Goal: Transaction & Acquisition: Purchase product/service

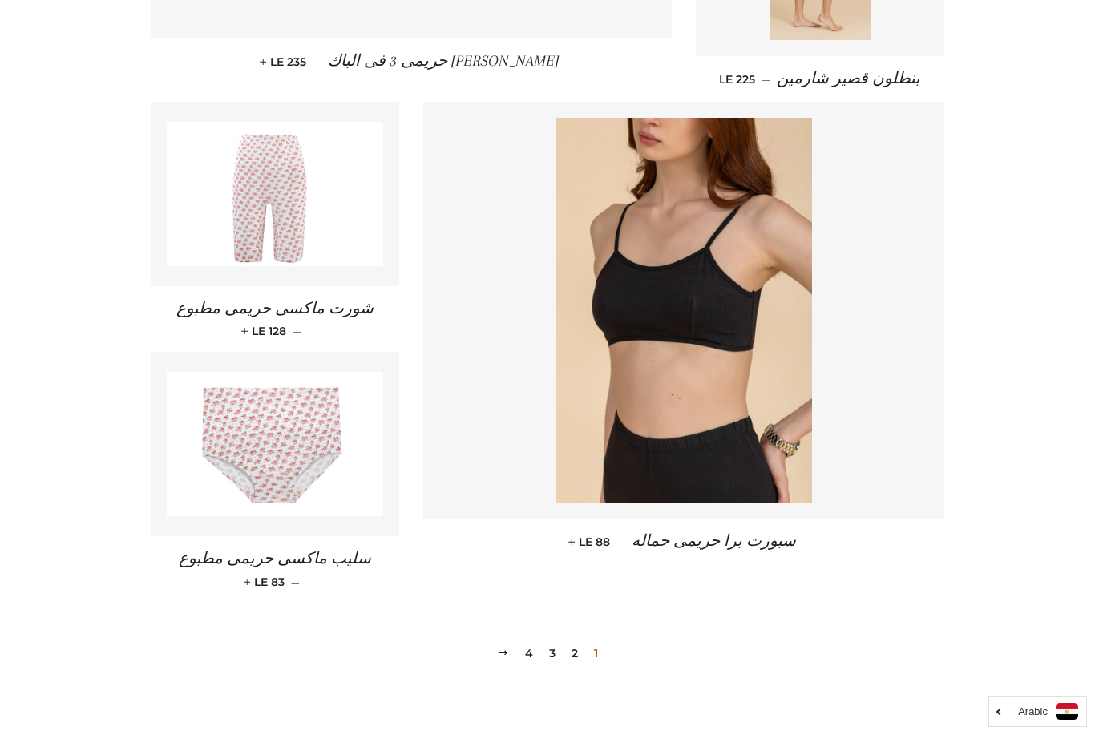
scroll to position [2119, 0]
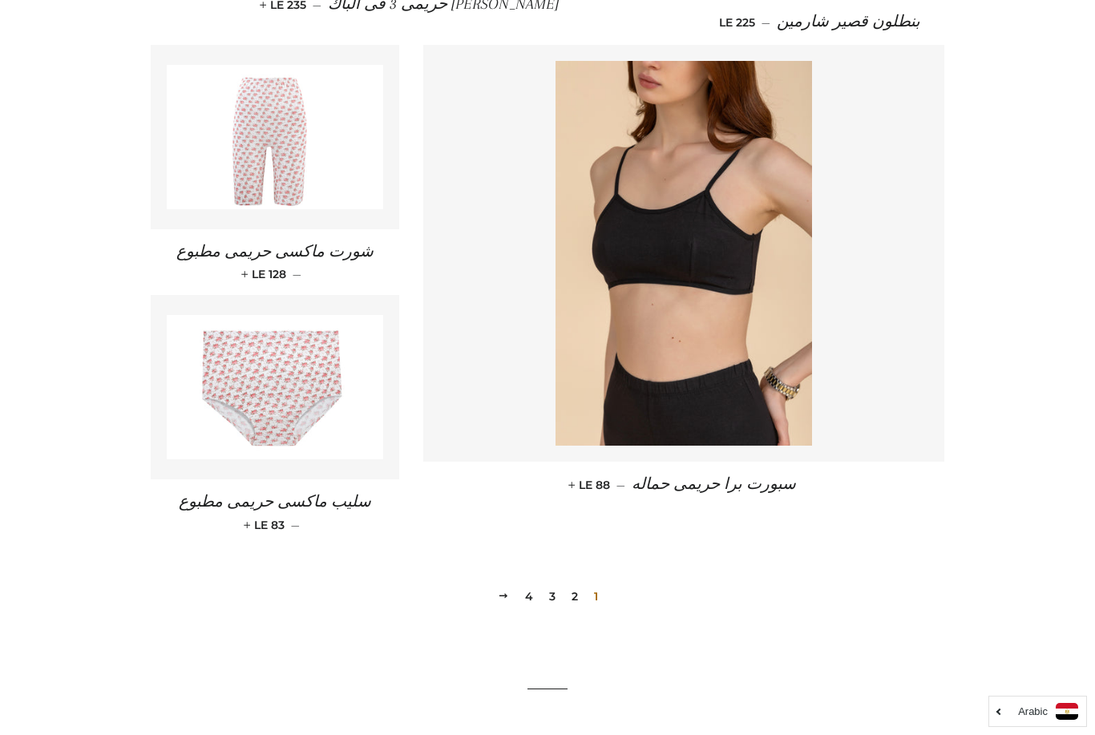
click at [579, 585] on link "2" at bounding box center [574, 597] width 19 height 24
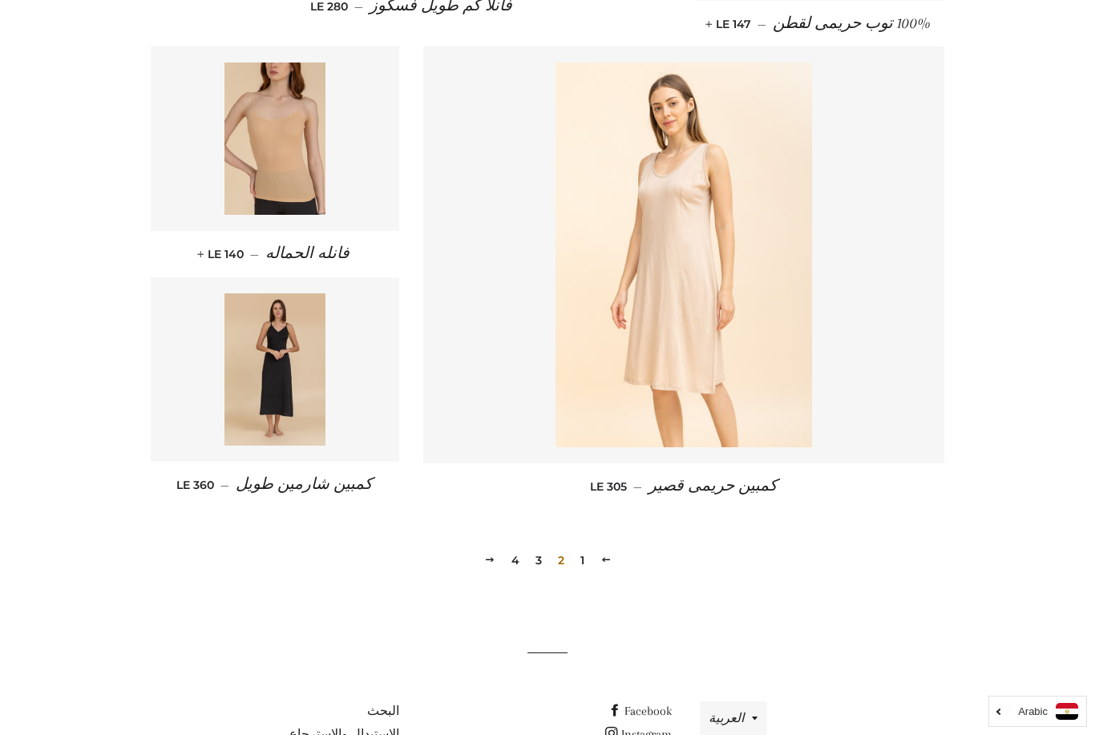
scroll to position [2157, 0]
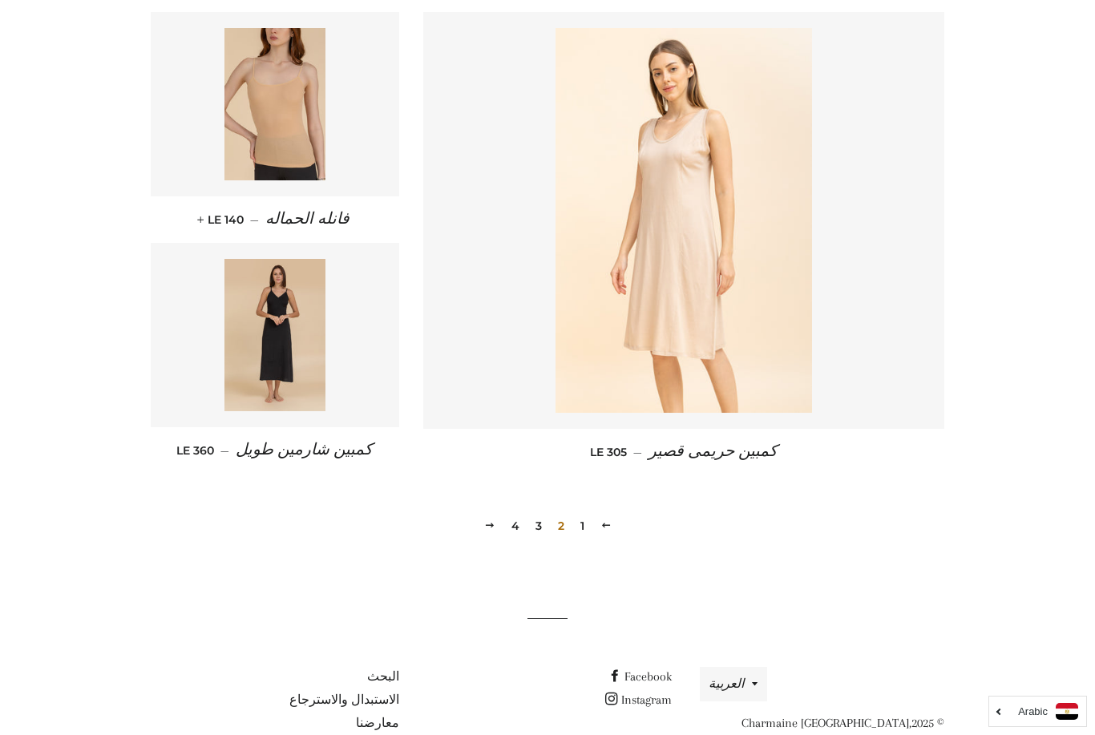
click at [541, 520] on link "3" at bounding box center [538, 526] width 19 height 24
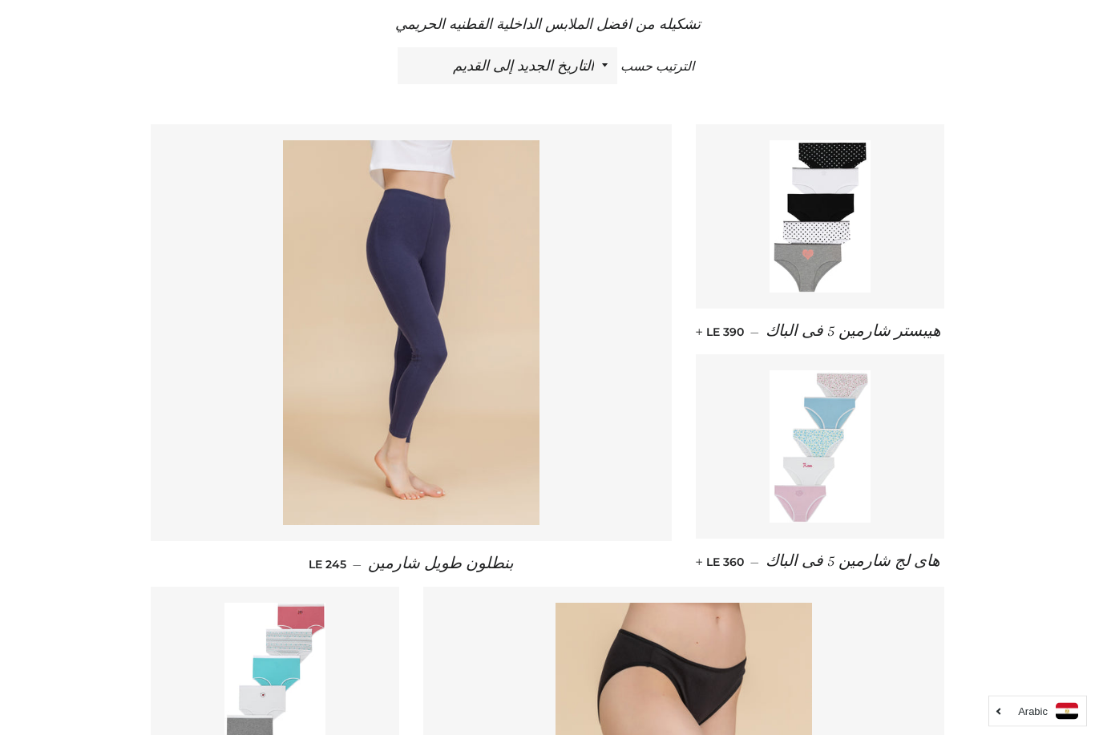
scroll to position [596, 0]
click at [447, 448] on img at bounding box center [411, 332] width 257 height 385
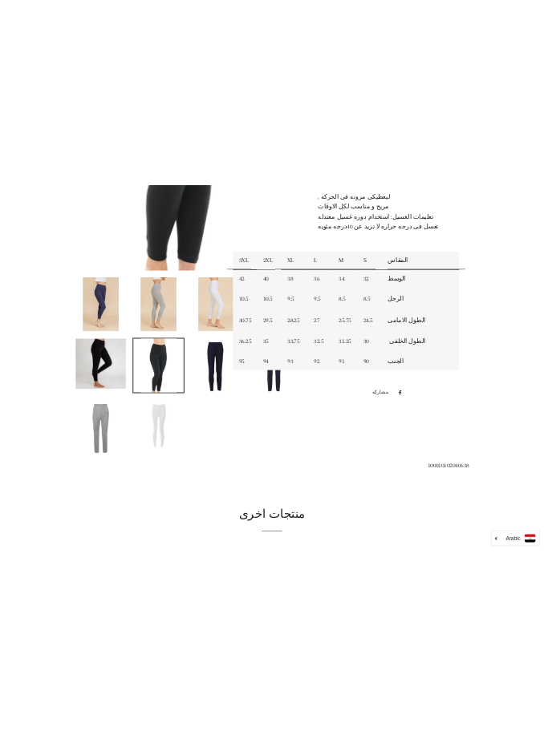
scroll to position [494, 0]
